Goal: Check status: Check status

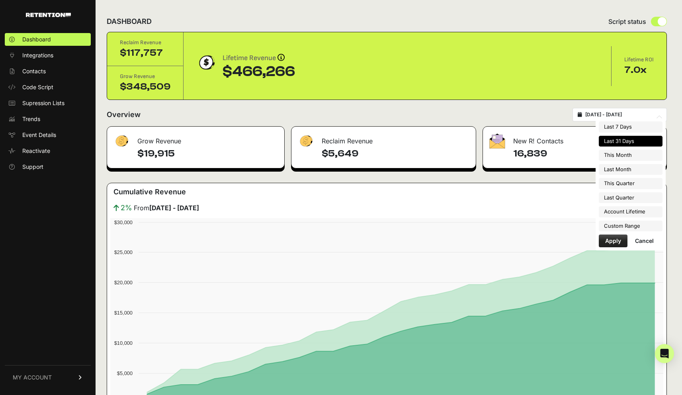
click at [633, 116] on input "[DATE] - [DATE]" at bounding box center [623, 114] width 76 height 6
click at [624, 155] on li "This Month" at bounding box center [631, 155] width 64 height 11
type input "[DATE] - [DATE]"
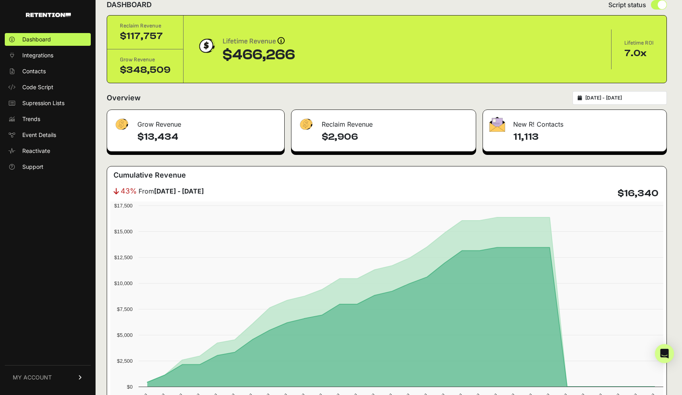
scroll to position [10, 0]
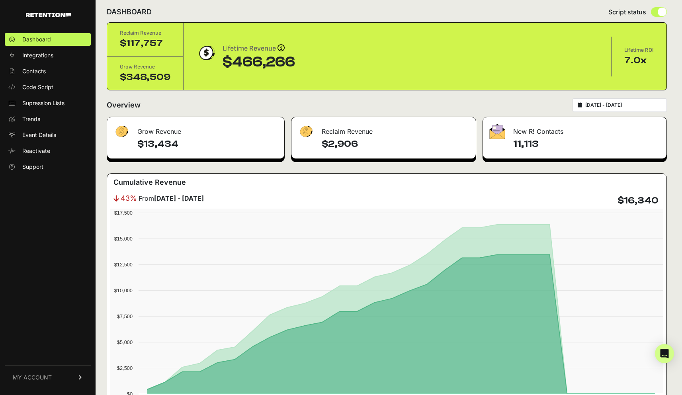
click at [633, 108] on input "[DATE] - [DATE]" at bounding box center [623, 105] width 76 height 6
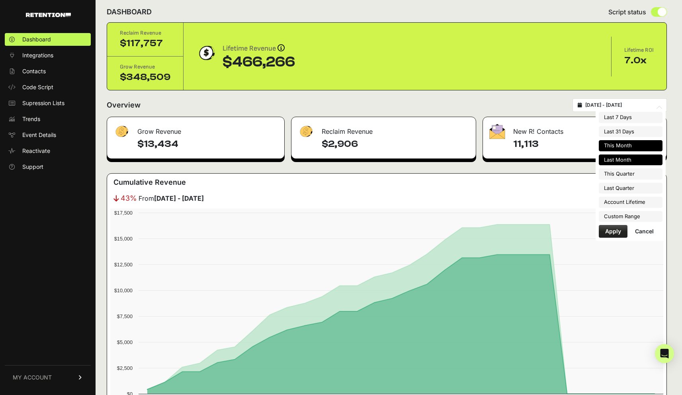
click at [620, 159] on li "Last Month" at bounding box center [631, 159] width 64 height 11
type input "2025-08-01 - 2025-08-31"
